Goal: Check status: Check status

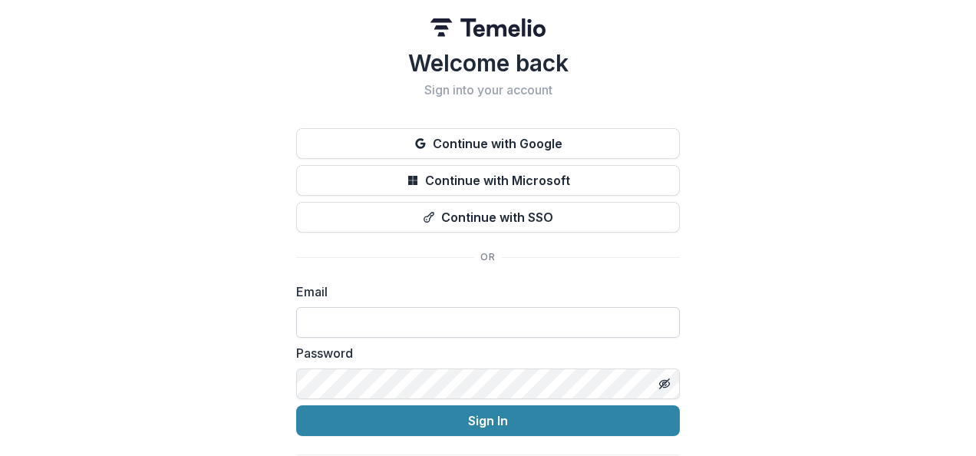
type input "**********"
click at [296, 405] on button "Sign In" at bounding box center [488, 420] width 384 height 31
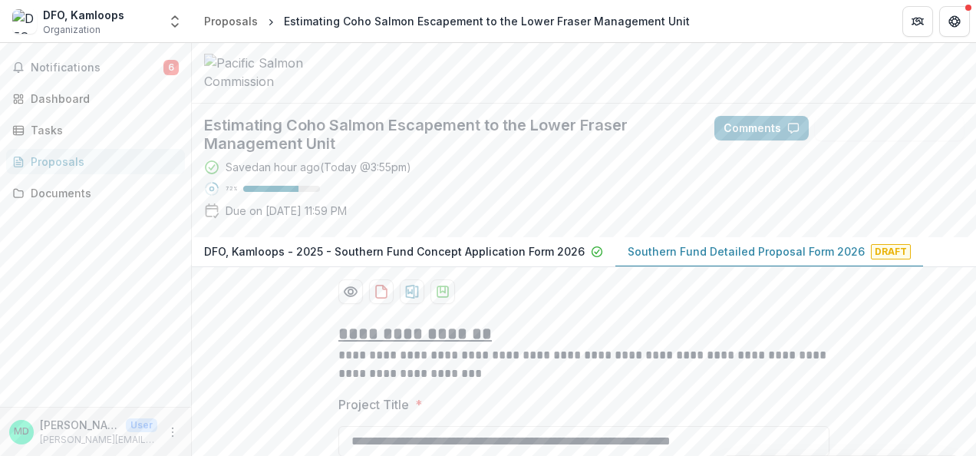
scroll to position [33, 0]
click at [38, 67] on span "Notifications" at bounding box center [97, 67] width 133 height 13
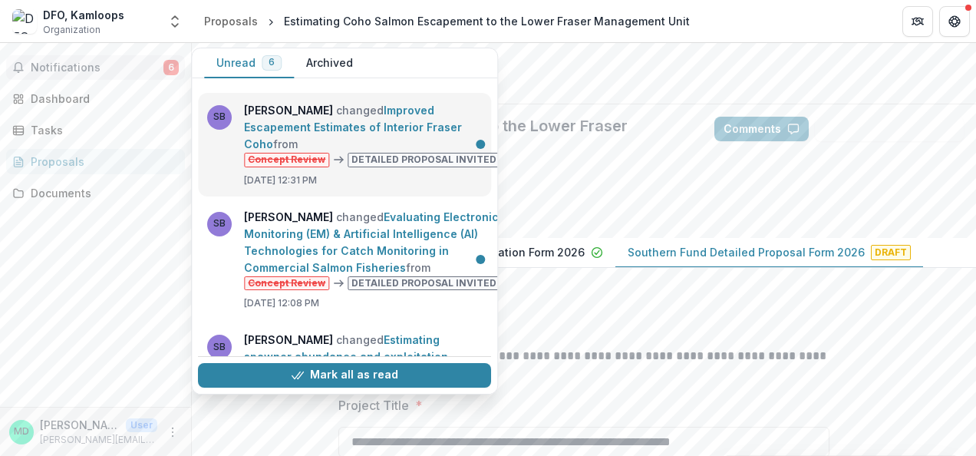
scroll to position [113, 0]
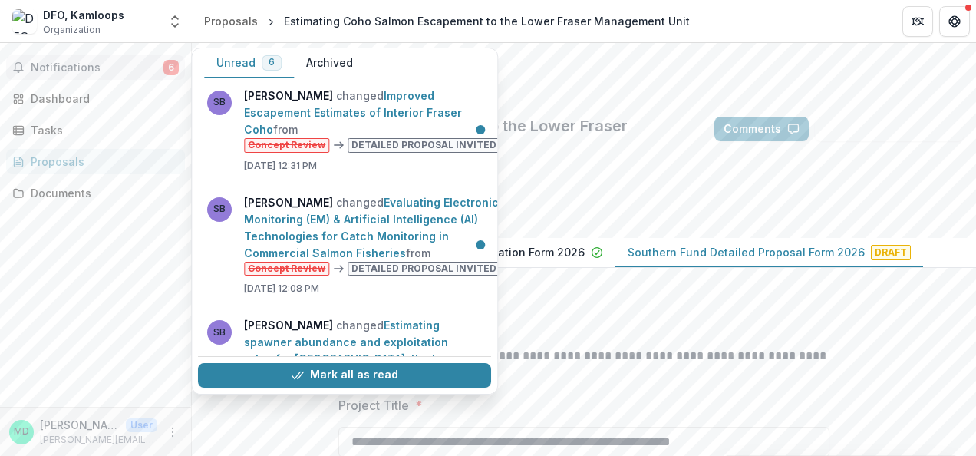
click at [122, 70] on span "Notifications" at bounding box center [97, 67] width 133 height 13
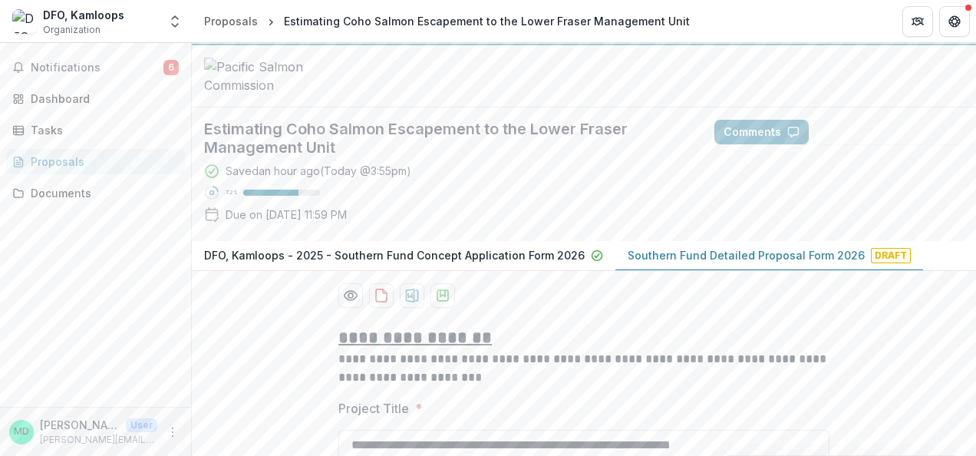
scroll to position [0, 0]
